Goal: Find specific page/section: Find specific page/section

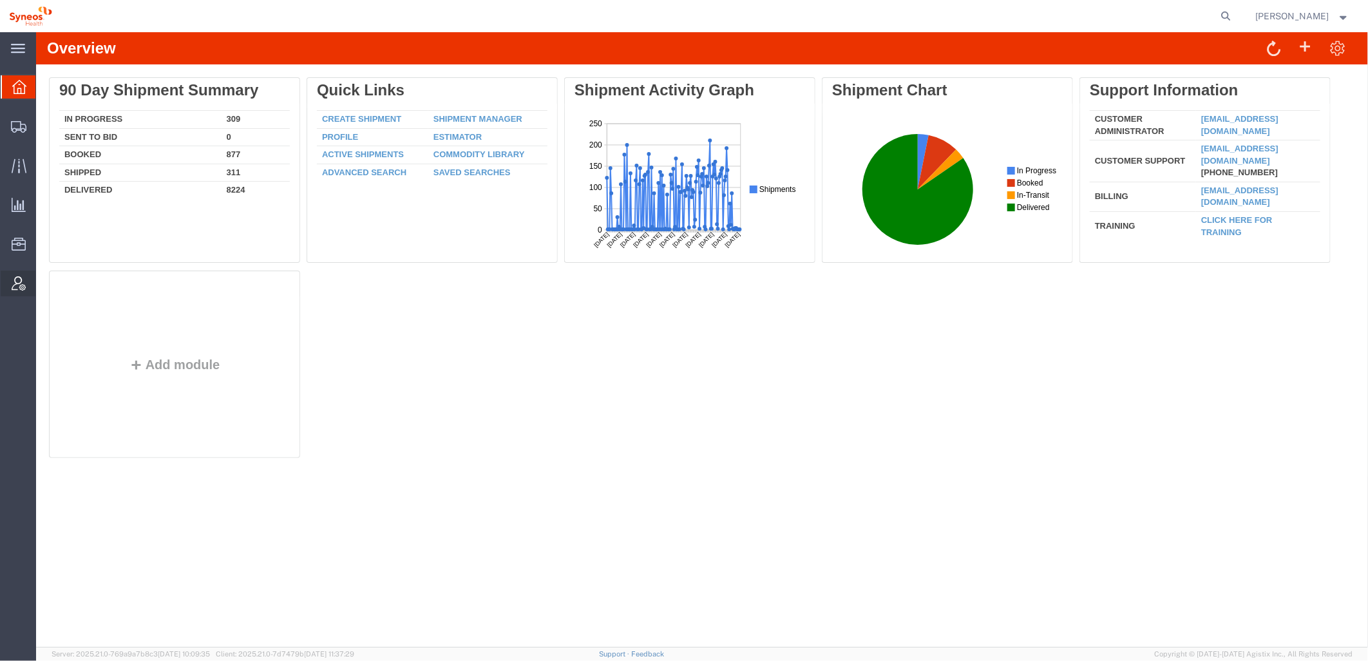
click at [17, 280] on icon at bounding box center [19, 283] width 14 height 14
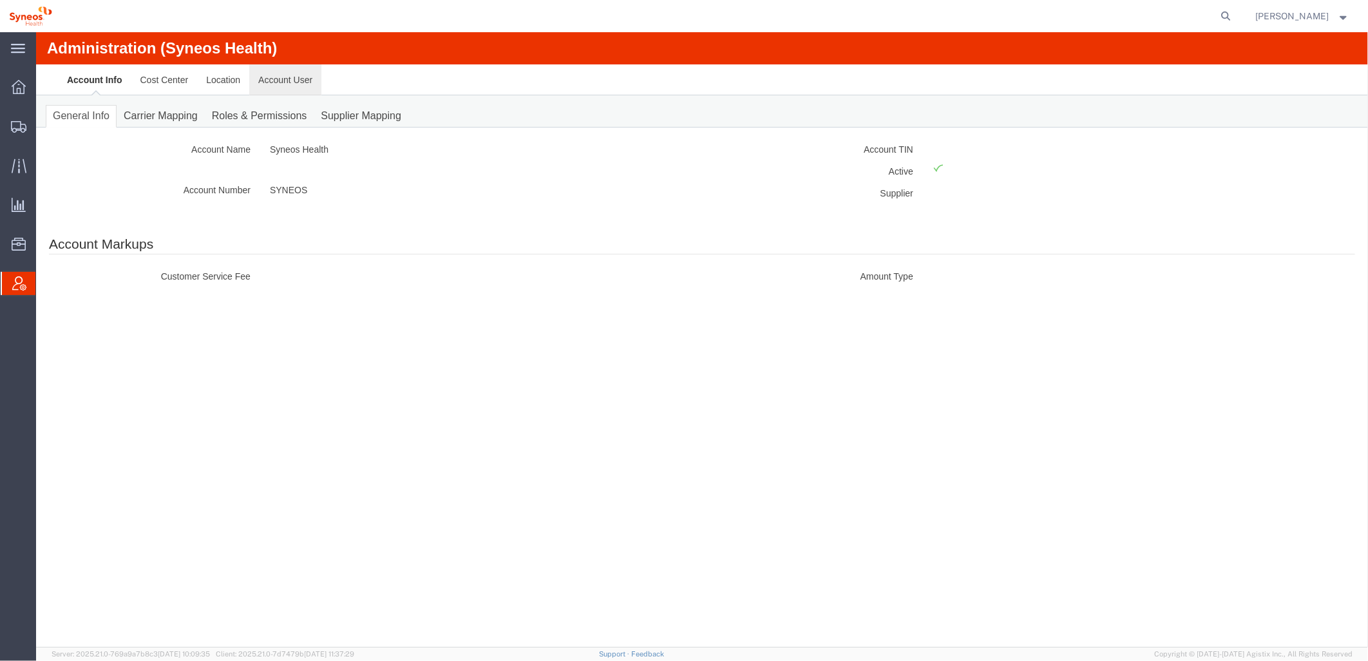
click at [311, 80] on link "Account User" at bounding box center [285, 79] width 72 height 31
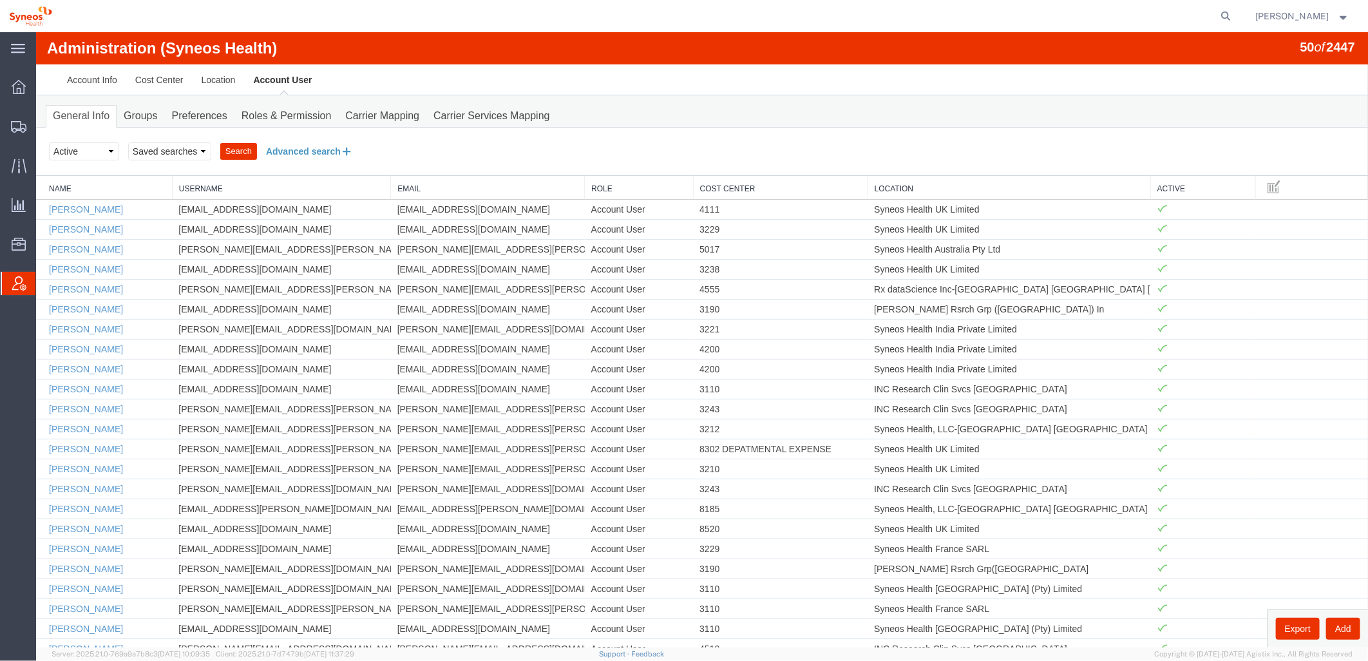
click at [324, 151] on button "Advanced search" at bounding box center [308, 151] width 105 height 22
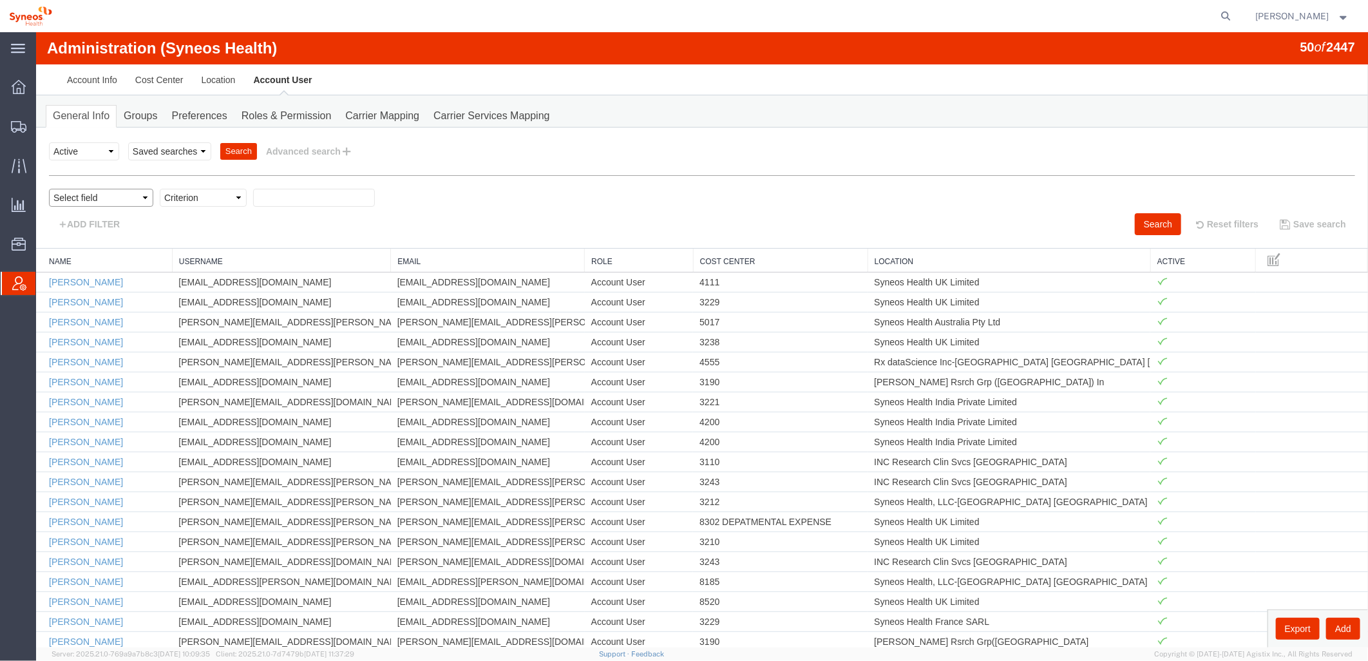
click at [142, 196] on select "Select field Cost Center Email Location Name Role Username" at bounding box center [100, 197] width 104 height 18
select select "locationName"
click at [48, 188] on select "Select field Cost Center Email Location Name Role Username" at bounding box center [100, 197] width 104 height 18
click at [183, 191] on select "Criterion contains does not contain is is blank is not blank starts with" at bounding box center [202, 197] width 87 height 18
select select "contains"
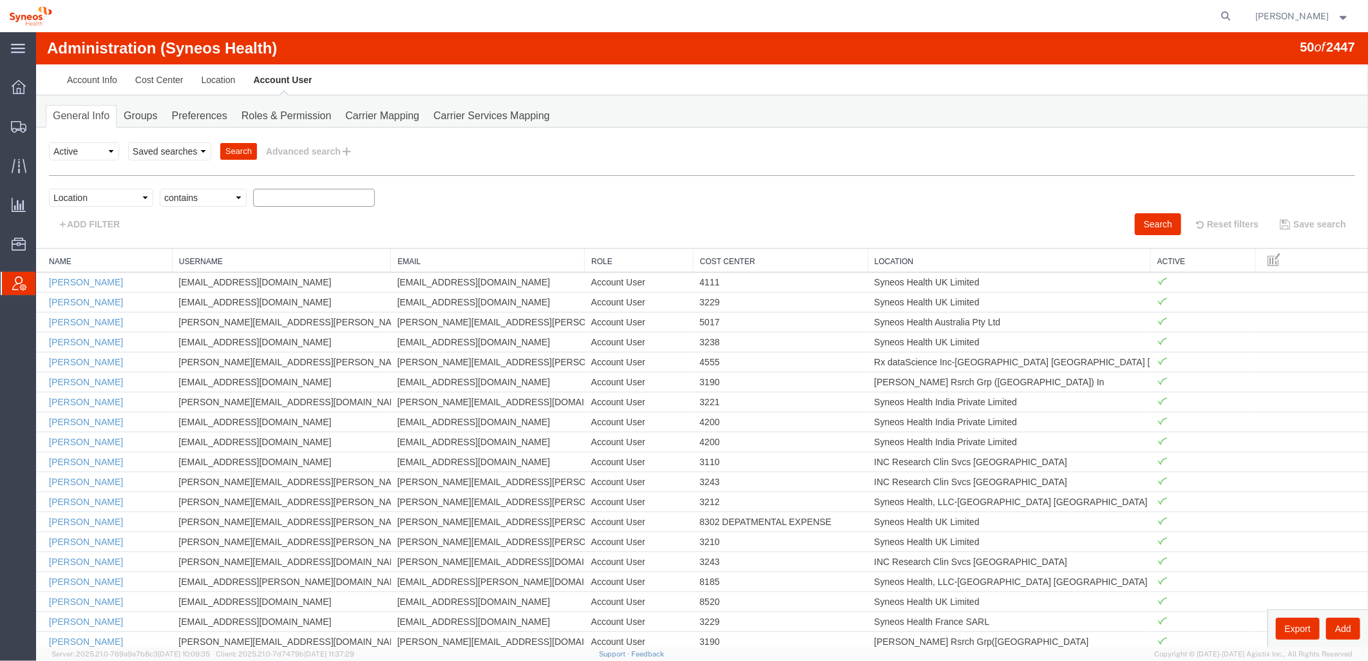
click at [159, 188] on select "Criterion contains does not contain is is blank is not blank starts with" at bounding box center [202, 197] width 87 height 18
click at [267, 196] on input "text" at bounding box center [313, 197] width 122 height 18
type input "zdnu"
click at [1146, 223] on button "Search" at bounding box center [1157, 223] width 46 height 22
